Goal: Task Accomplishment & Management: Use online tool/utility

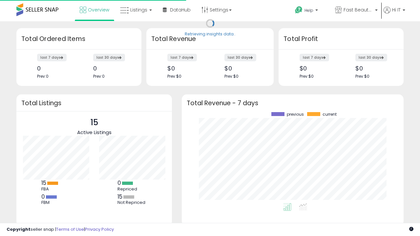
scroll to position [91, 209]
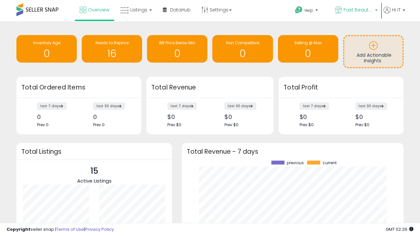
click at [356, 11] on span "Fast Beauty ([GEOGRAPHIC_DATA])" at bounding box center [359, 10] width 30 height 7
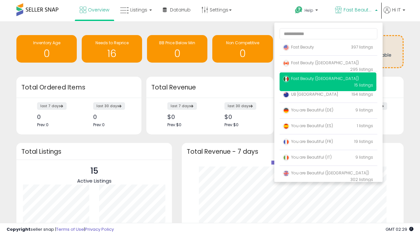
click at [328, 64] on span "Fast Beauty ([GEOGRAPHIC_DATA])" at bounding box center [321, 63] width 76 height 6
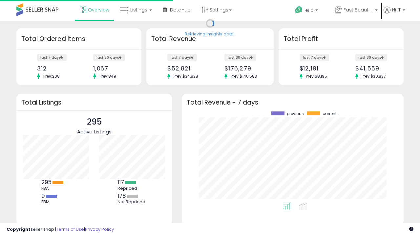
scroll to position [91, 209]
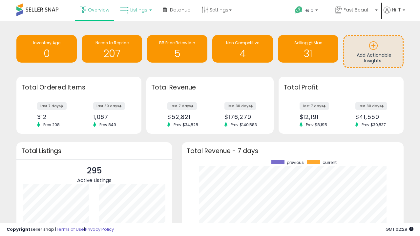
click at [135, 10] on span "Listings" at bounding box center [138, 10] width 17 height 7
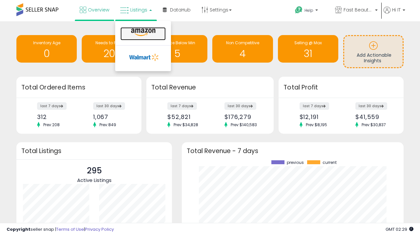
click at [143, 33] on icon at bounding box center [143, 32] width 29 height 9
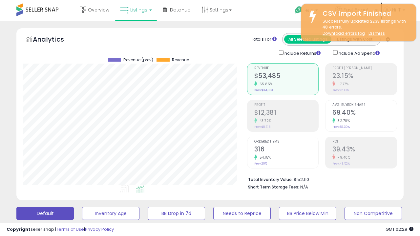
scroll to position [135, 224]
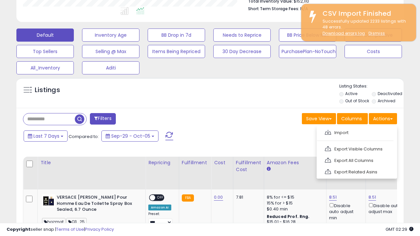
click at [328, 132] on span at bounding box center [328, 132] width 6 height 5
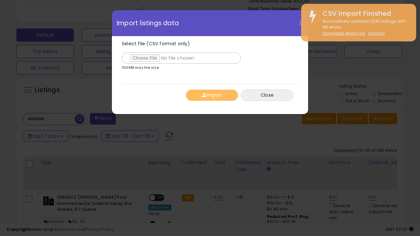
type input "**********"
click at [212, 95] on button "Import" at bounding box center [212, 95] width 53 height 11
